Goal: Navigation & Orientation: Find specific page/section

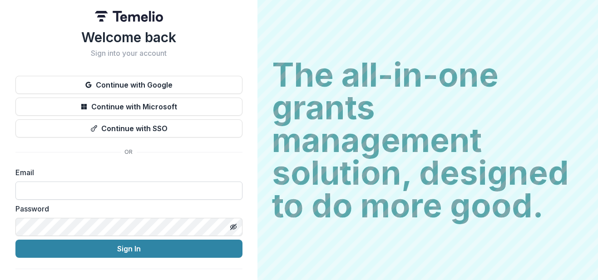
click at [139, 196] on input at bounding box center [128, 191] width 227 height 18
type input "**********"
click at [15, 240] on button "Sign In" at bounding box center [128, 249] width 227 height 18
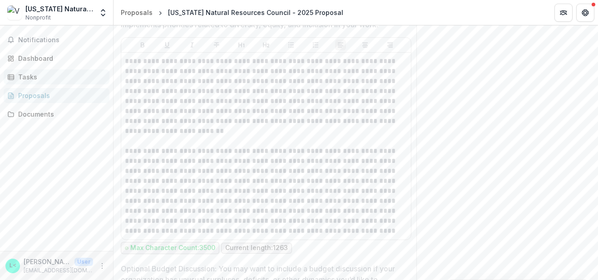
scroll to position [1556, 0]
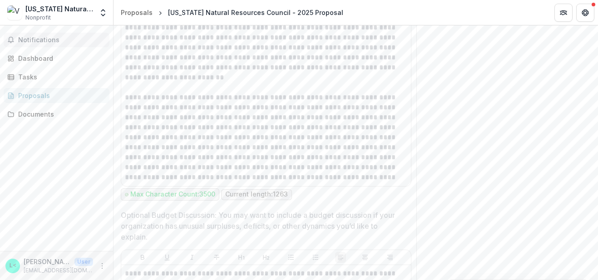
click at [28, 36] on span "Notifications" at bounding box center [62, 40] width 88 height 8
click at [55, 57] on div "Dashboard" at bounding box center [60, 59] width 84 height 10
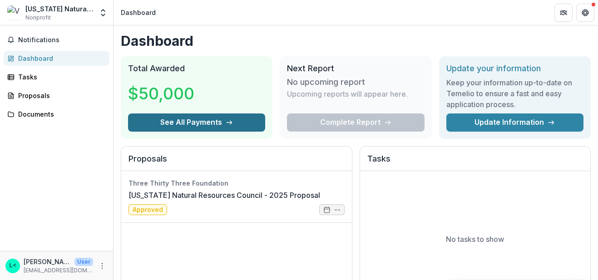
click at [229, 126] on button "See All Payments" at bounding box center [196, 123] width 137 height 18
